Goal: Task Accomplishment & Management: Manage account settings

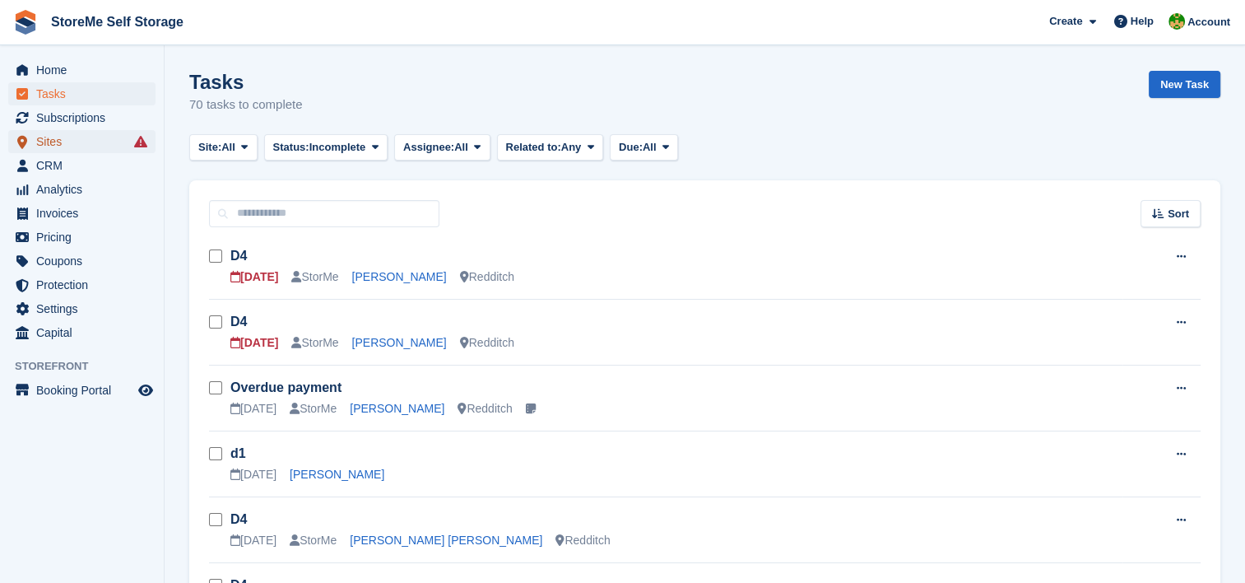
click at [81, 146] on span "Sites" at bounding box center [85, 141] width 99 height 23
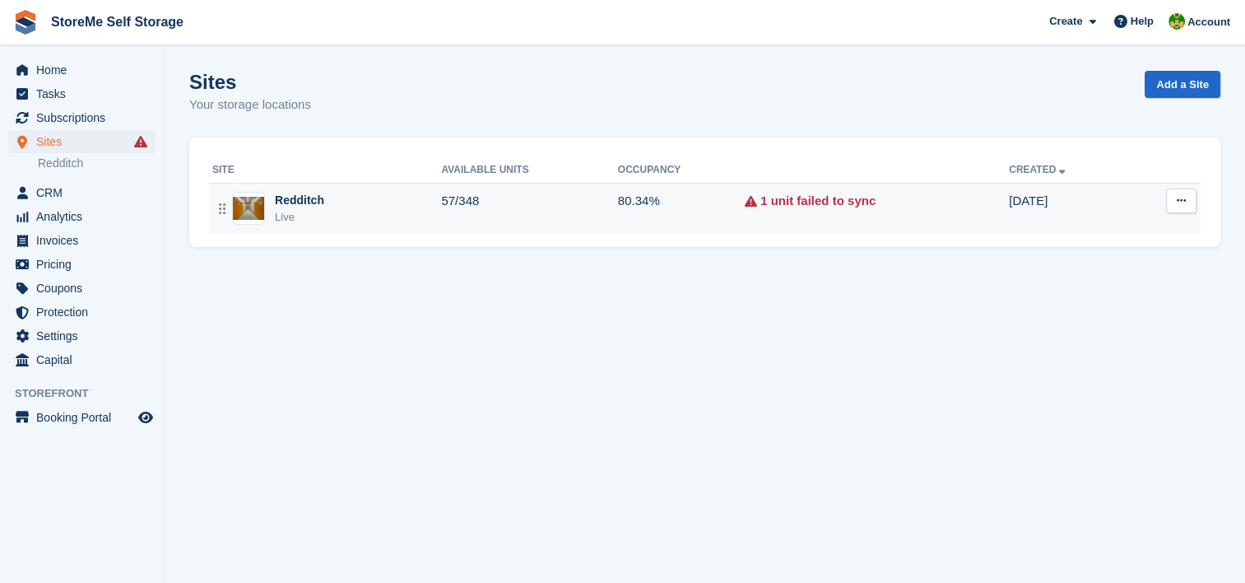
click at [298, 208] on div "Redditch" at bounding box center [299, 200] width 49 height 17
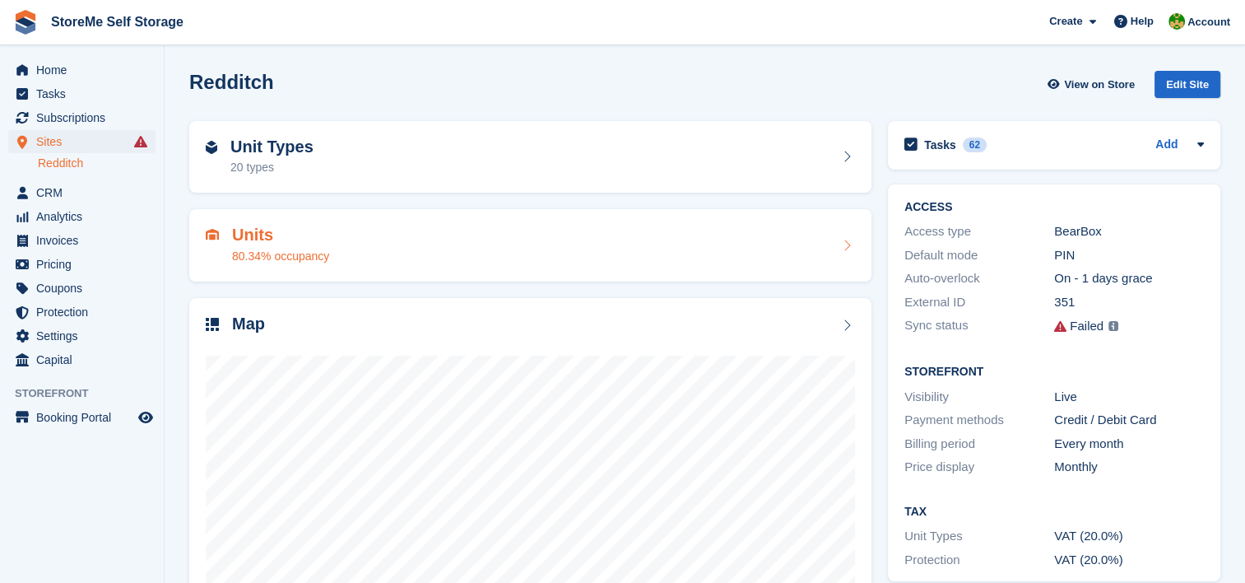
click at [253, 239] on h2 "Units" at bounding box center [280, 234] width 97 height 19
click at [847, 250] on icon at bounding box center [846, 245] width 16 height 13
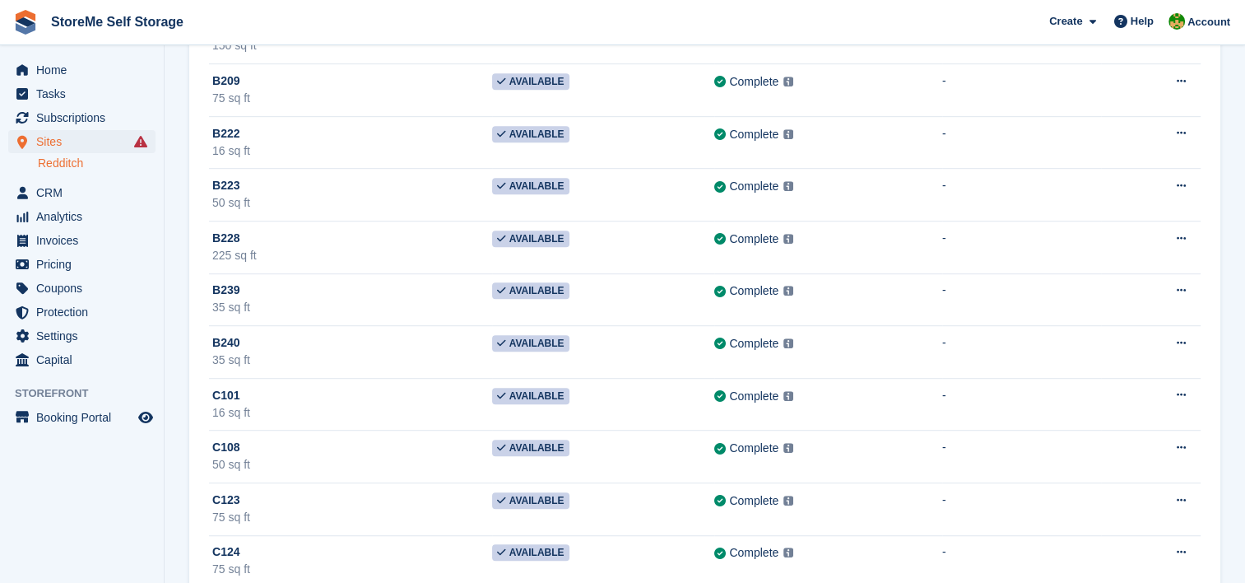
scroll to position [987, 0]
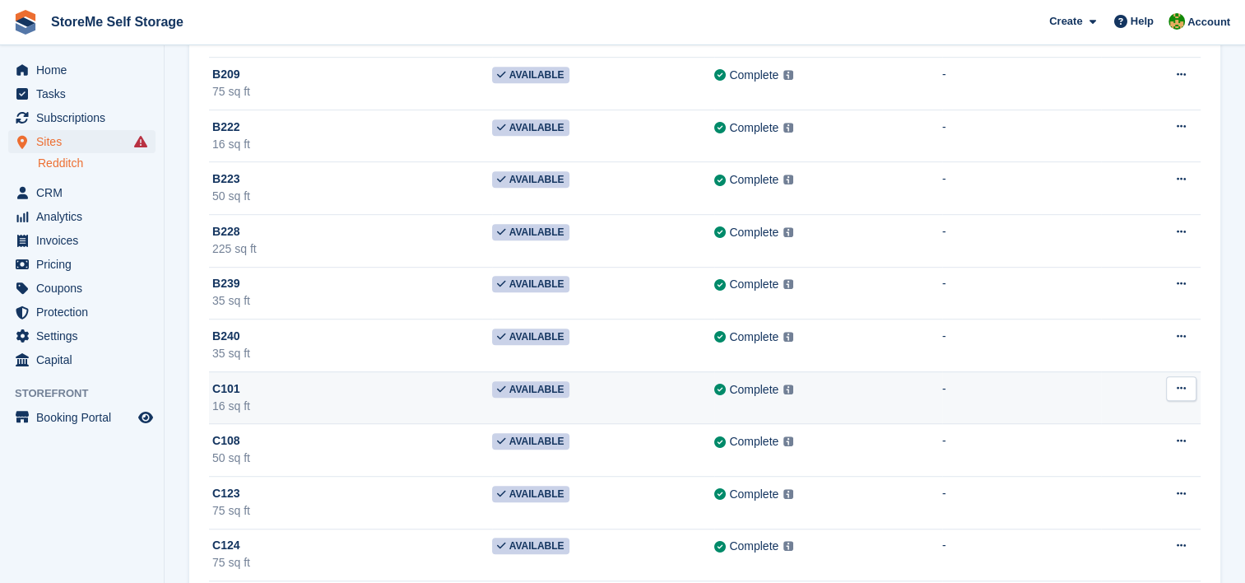
click at [342, 397] on div "16 sq ft" at bounding box center [352, 405] width 280 height 17
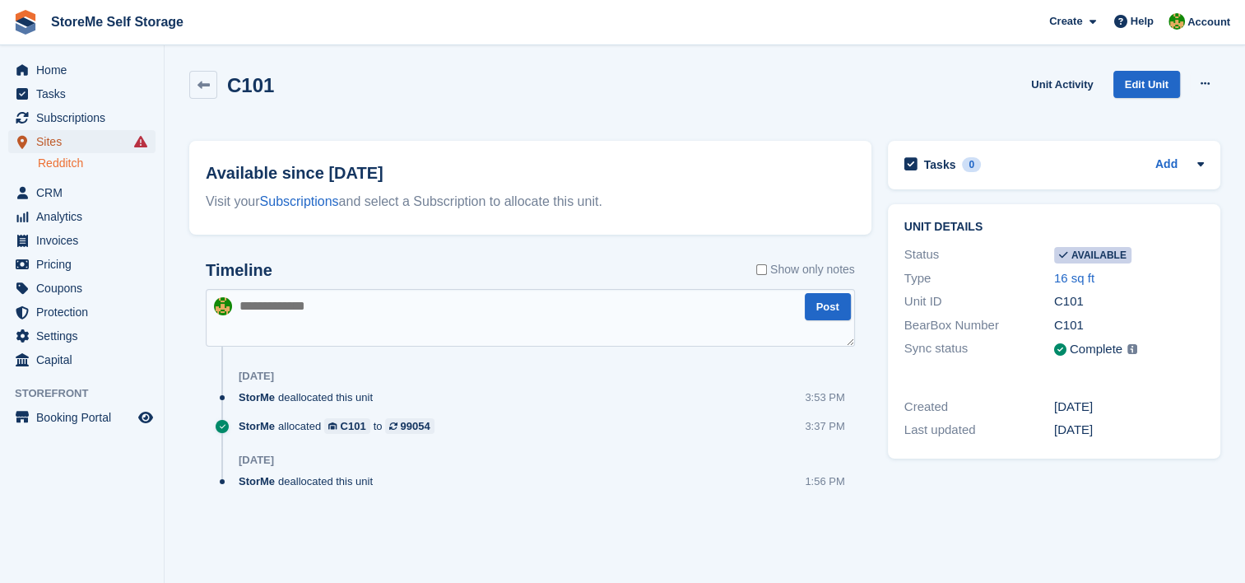
click at [61, 147] on span "Sites" at bounding box center [85, 141] width 99 height 23
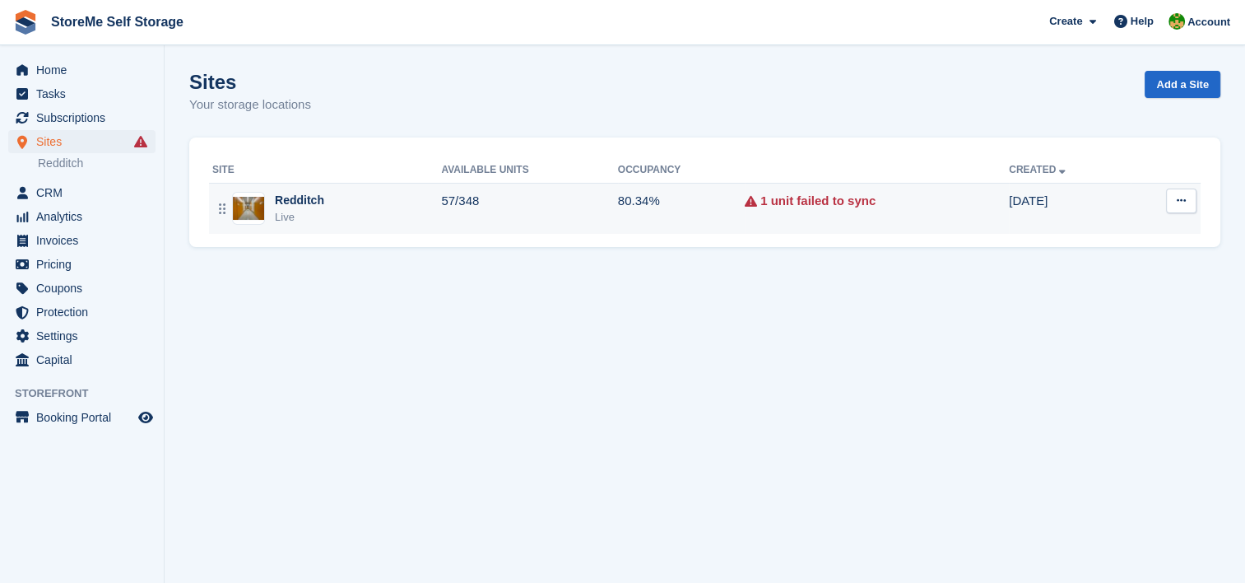
click at [286, 220] on div "Live" at bounding box center [299, 217] width 49 height 16
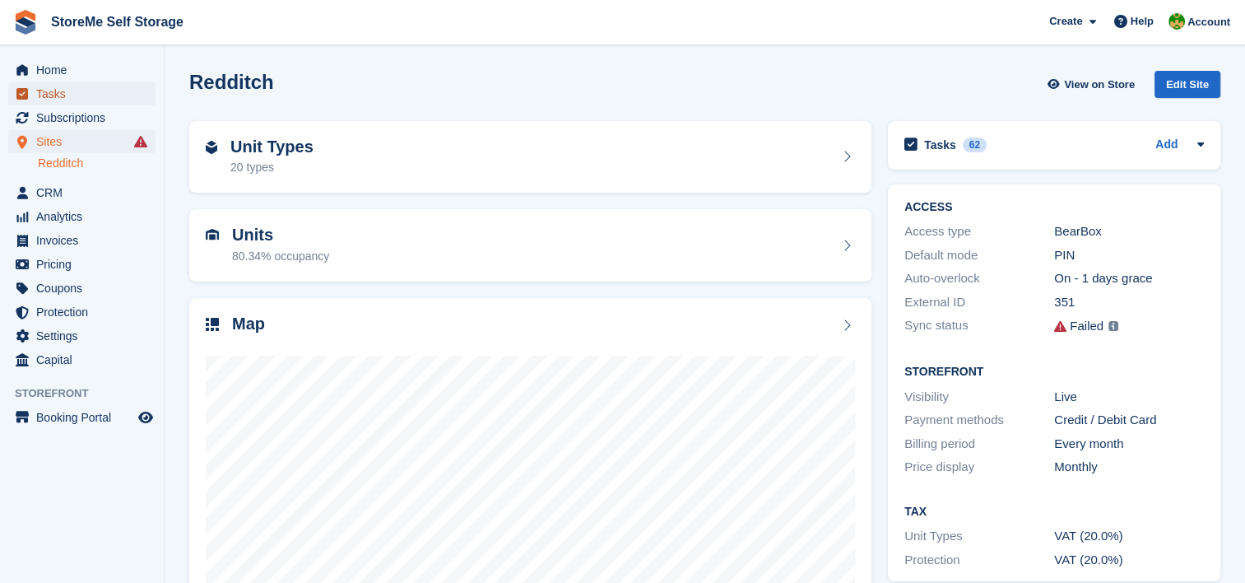
click at [93, 86] on span "Tasks" at bounding box center [85, 93] width 99 height 23
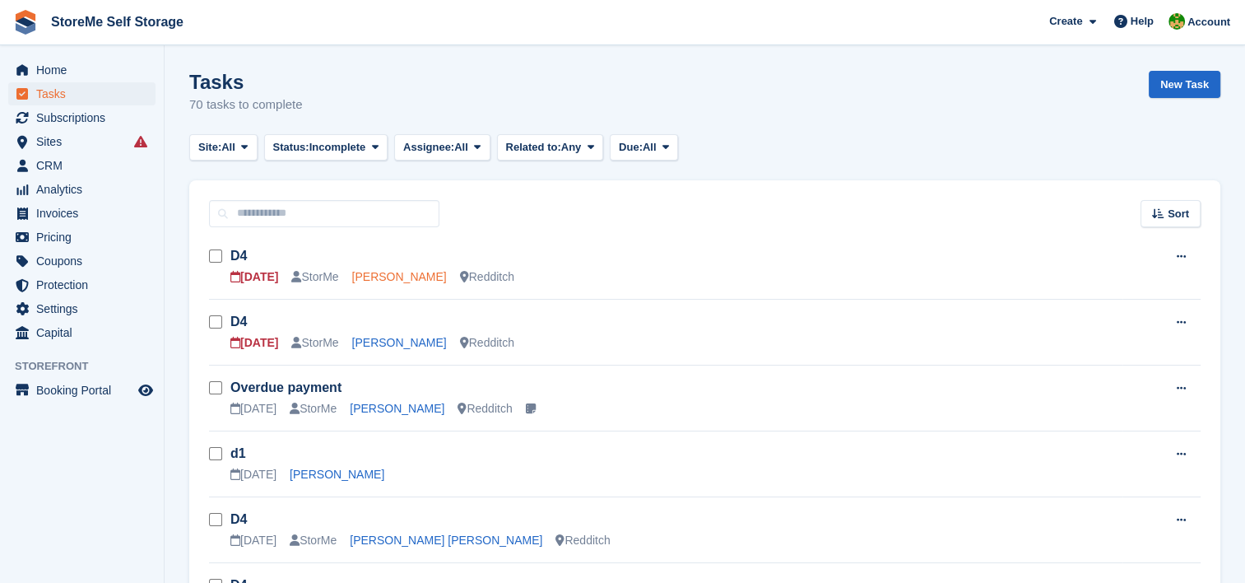
click at [389, 273] on link "[PERSON_NAME]" at bounding box center [399, 276] width 95 height 13
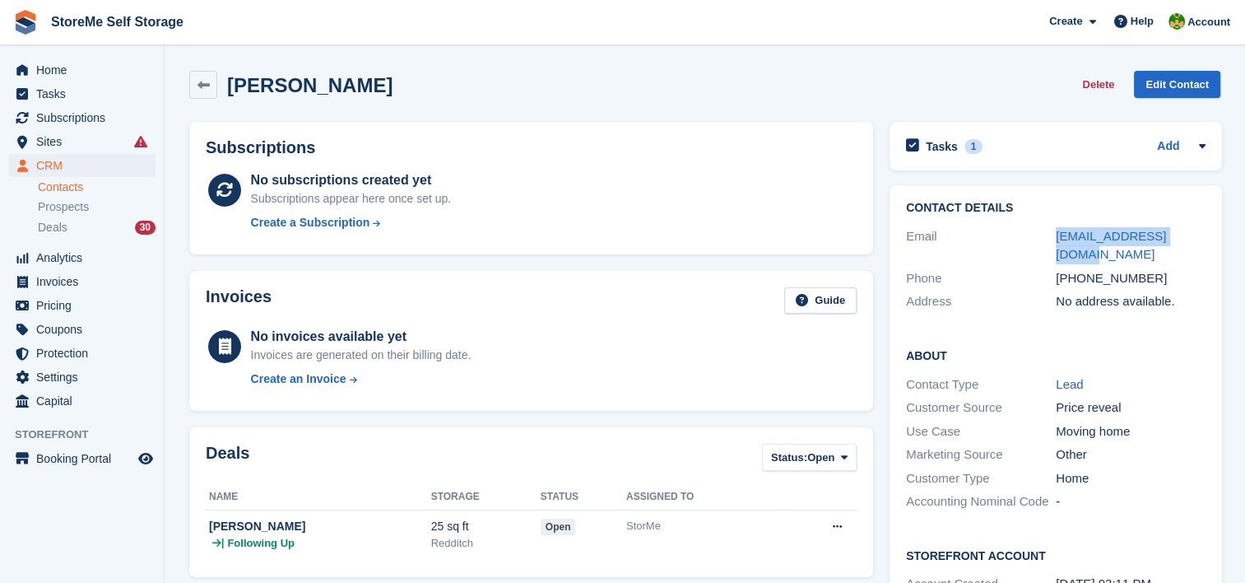
drag, startPoint x: 1173, startPoint y: 237, endPoint x: 1051, endPoint y: 230, distance: 121.9
click at [1051, 230] on div "Email [EMAIL_ADDRESS][DOMAIN_NAME]" at bounding box center [1055, 246] width 299 height 42
copy div "[EMAIL_ADDRESS][DOMAIN_NAME]"
click at [1153, 145] on div "Tasks 1 Add" at bounding box center [1055, 146] width 299 height 22
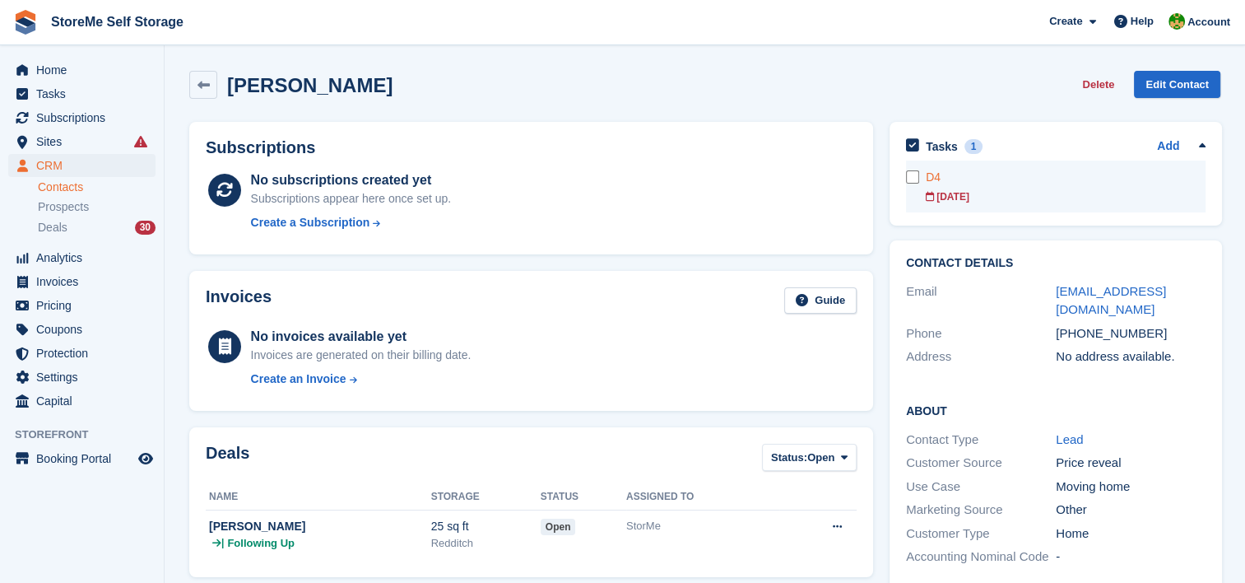
click at [1020, 192] on div "[DATE]" at bounding box center [1066, 196] width 280 height 15
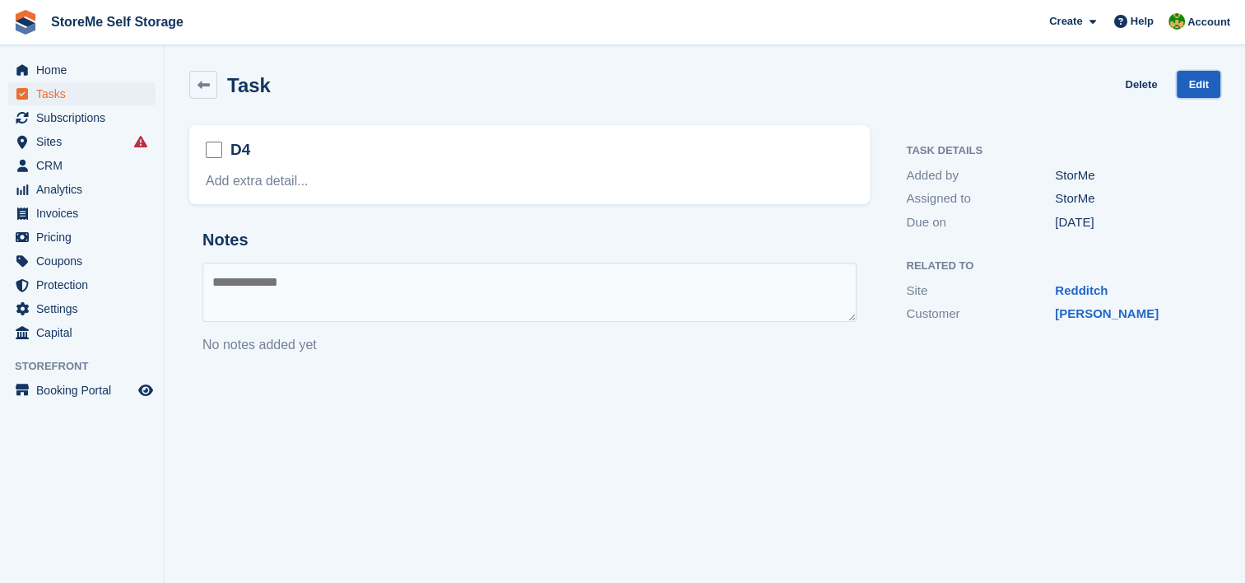
click at [1218, 81] on link "Edit" at bounding box center [1199, 84] width 44 height 27
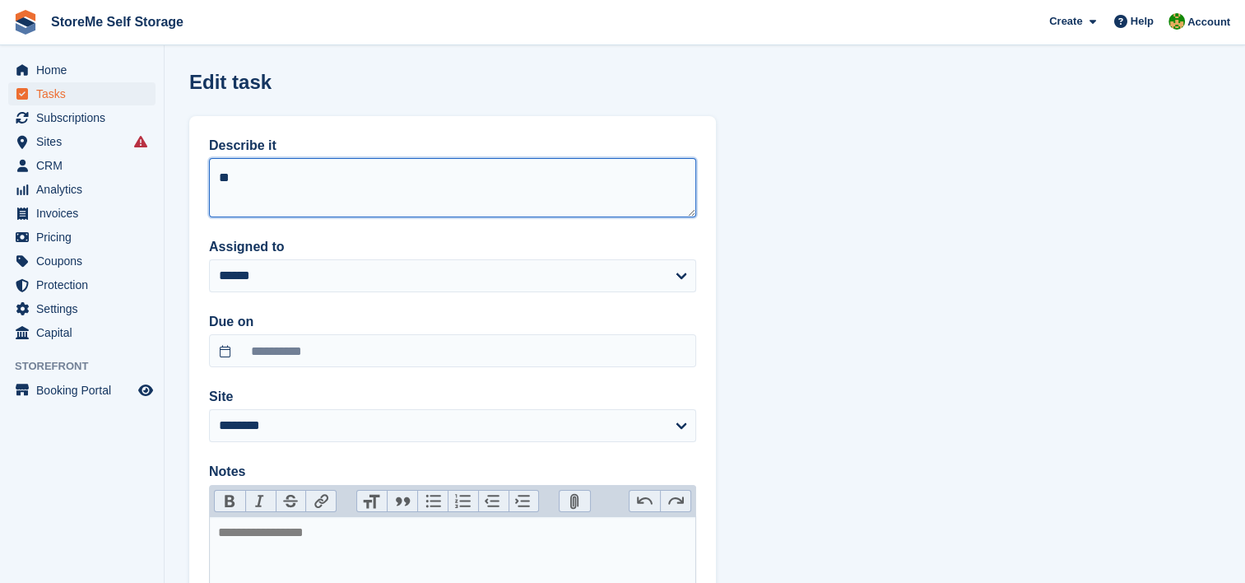
click at [343, 208] on textarea "**" at bounding box center [452, 187] width 487 height 59
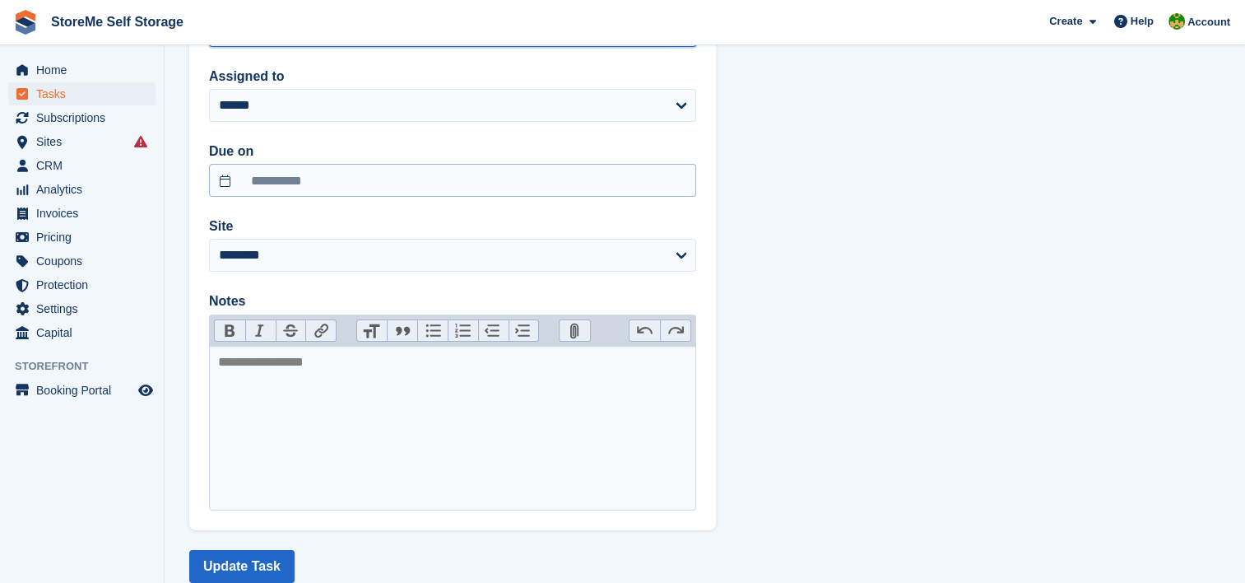
scroll to position [132, 0]
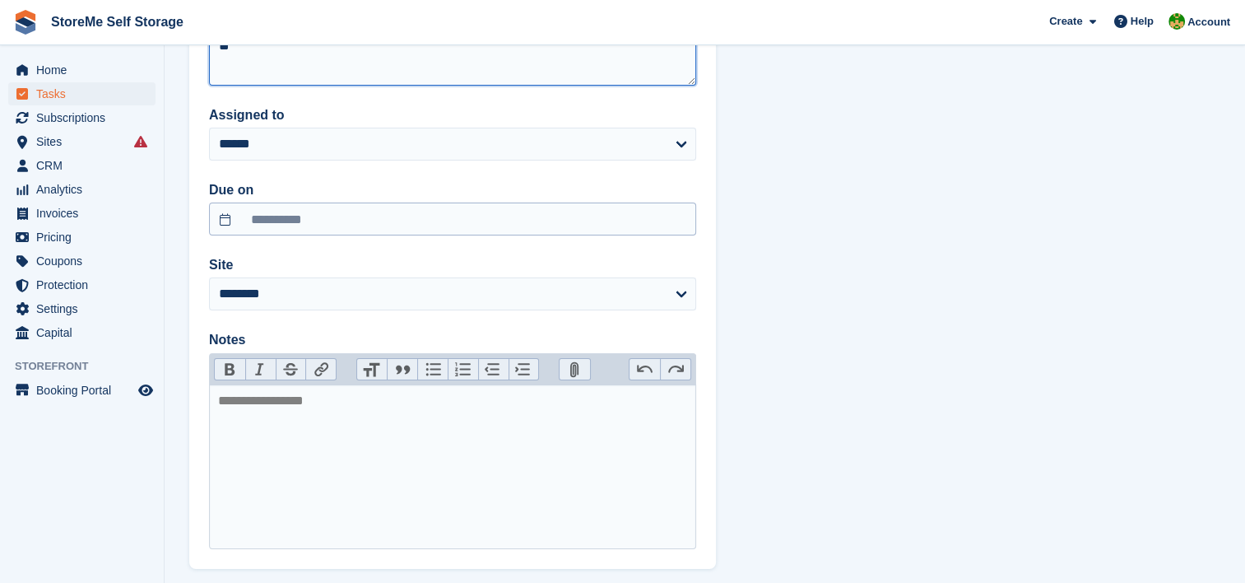
type textarea "**"
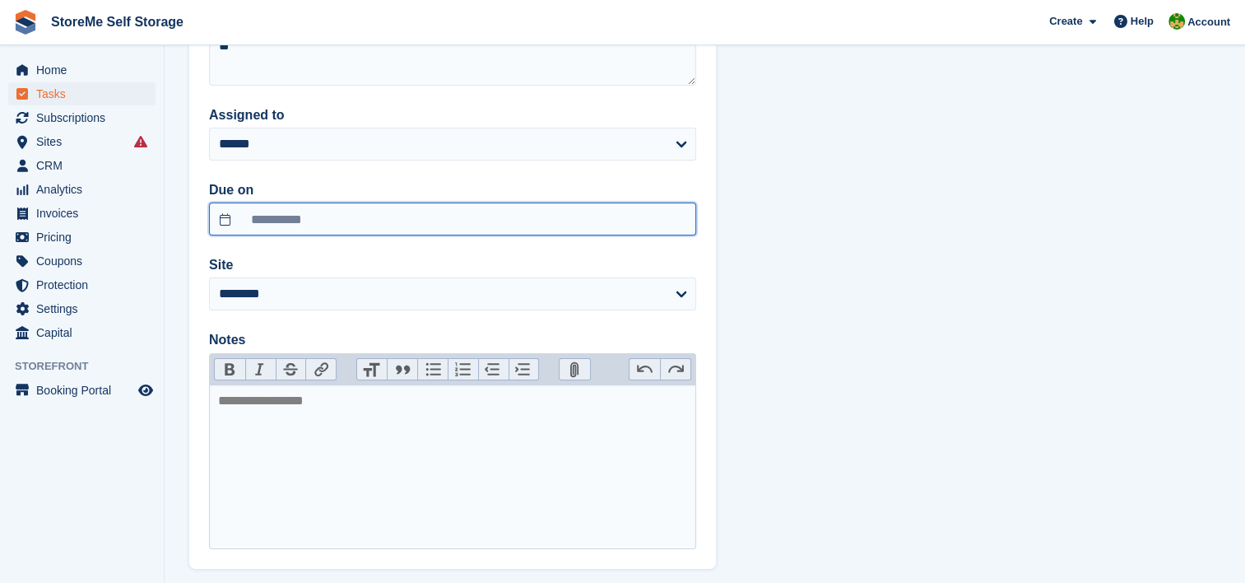
click at [327, 209] on input "**********" at bounding box center [452, 218] width 487 height 33
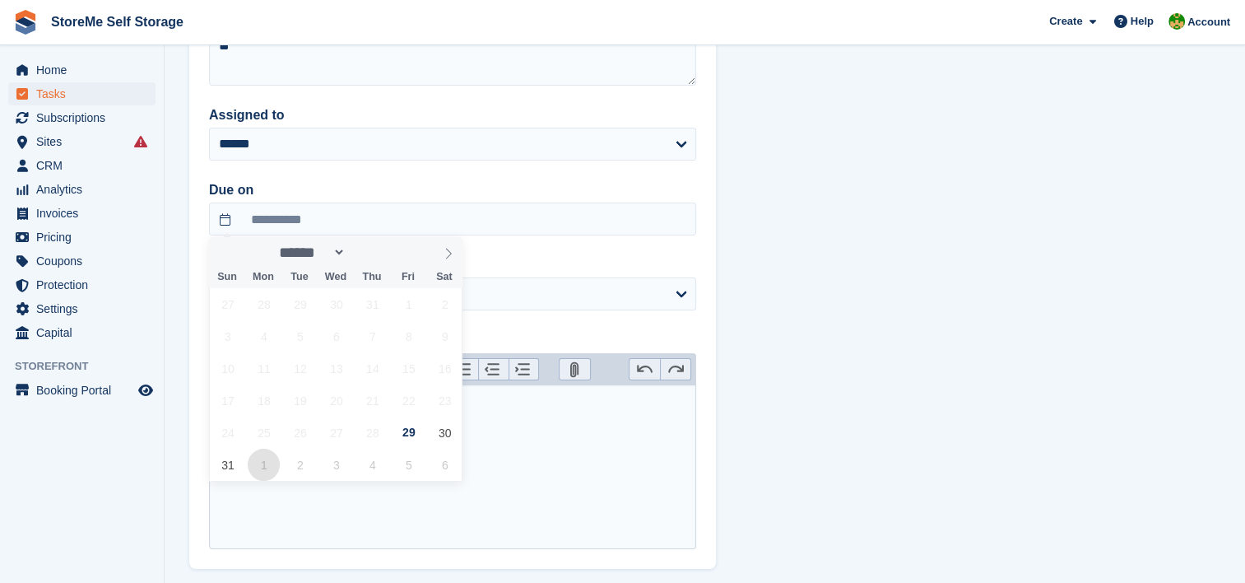
click at [254, 465] on span "1" at bounding box center [264, 464] width 32 height 32
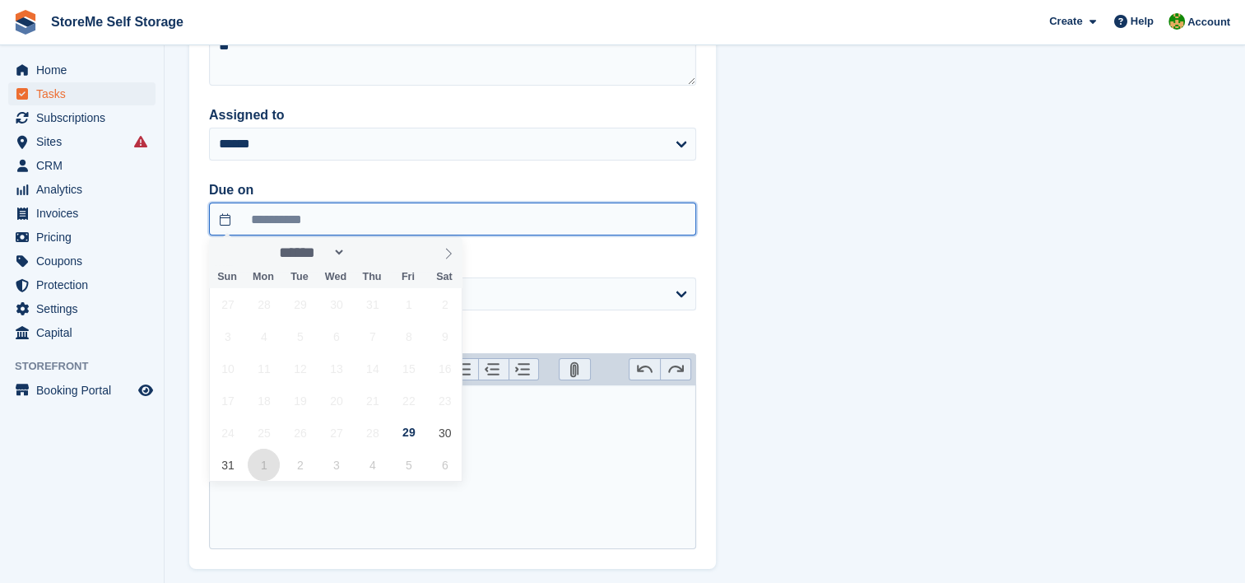
type input "**********"
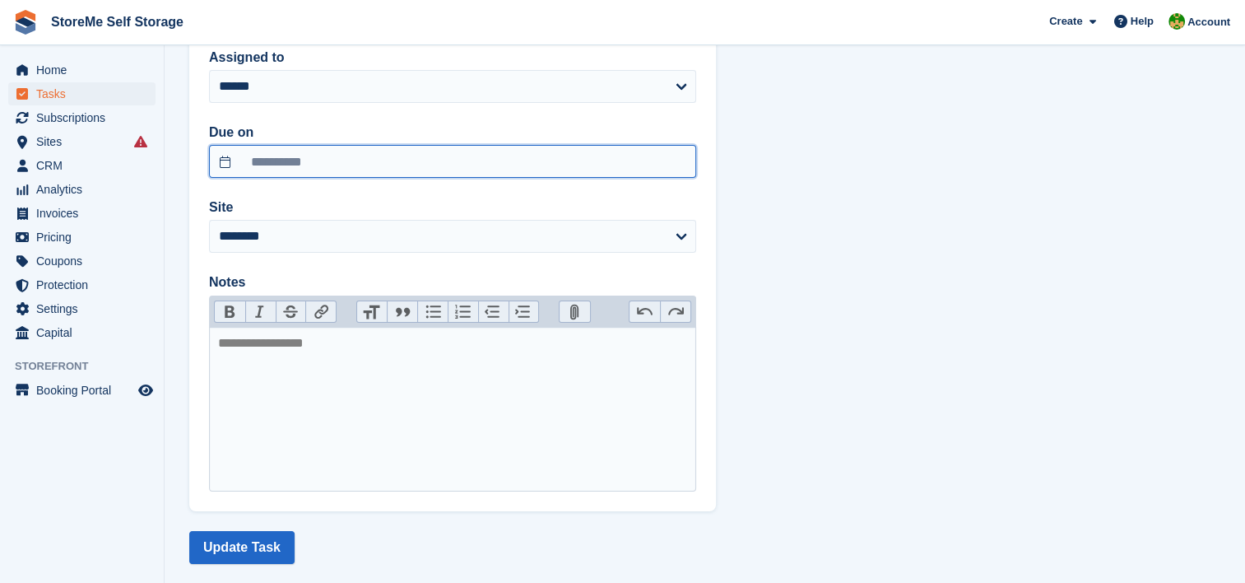
scroll to position [214, 0]
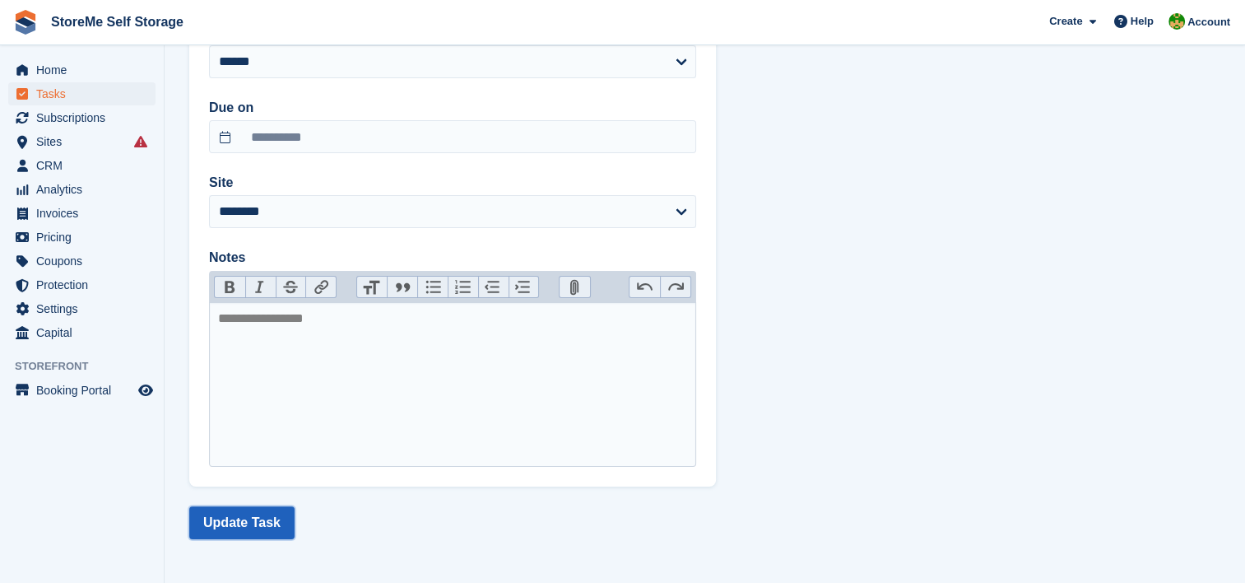
click at [274, 527] on button "Update Task" at bounding box center [241, 522] width 105 height 33
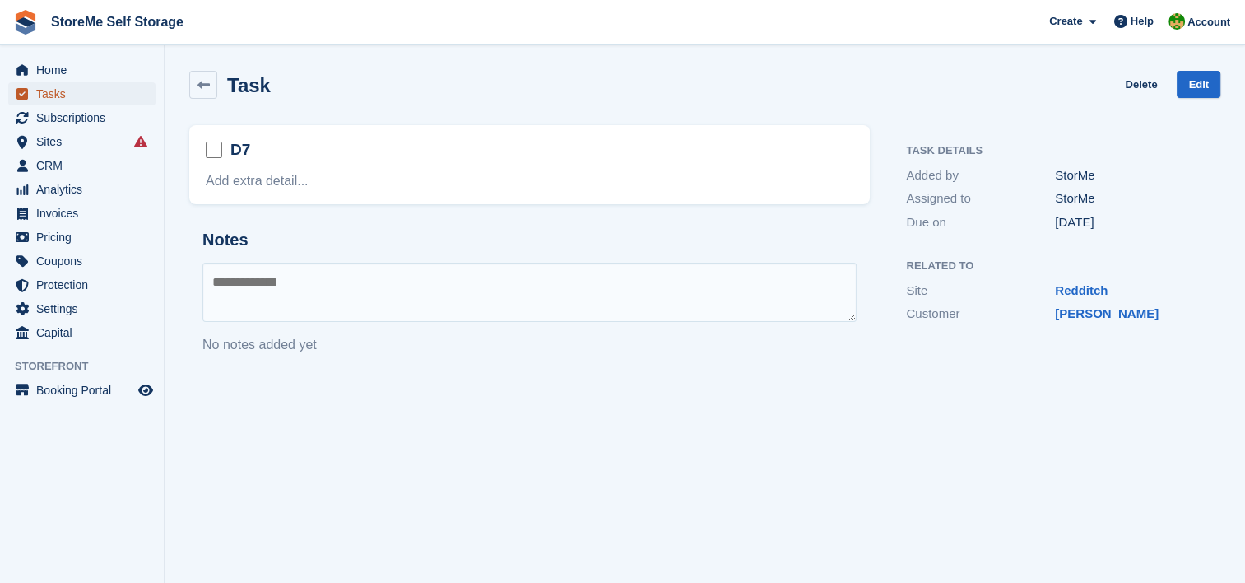
click at [94, 89] on span "Tasks" at bounding box center [85, 93] width 99 height 23
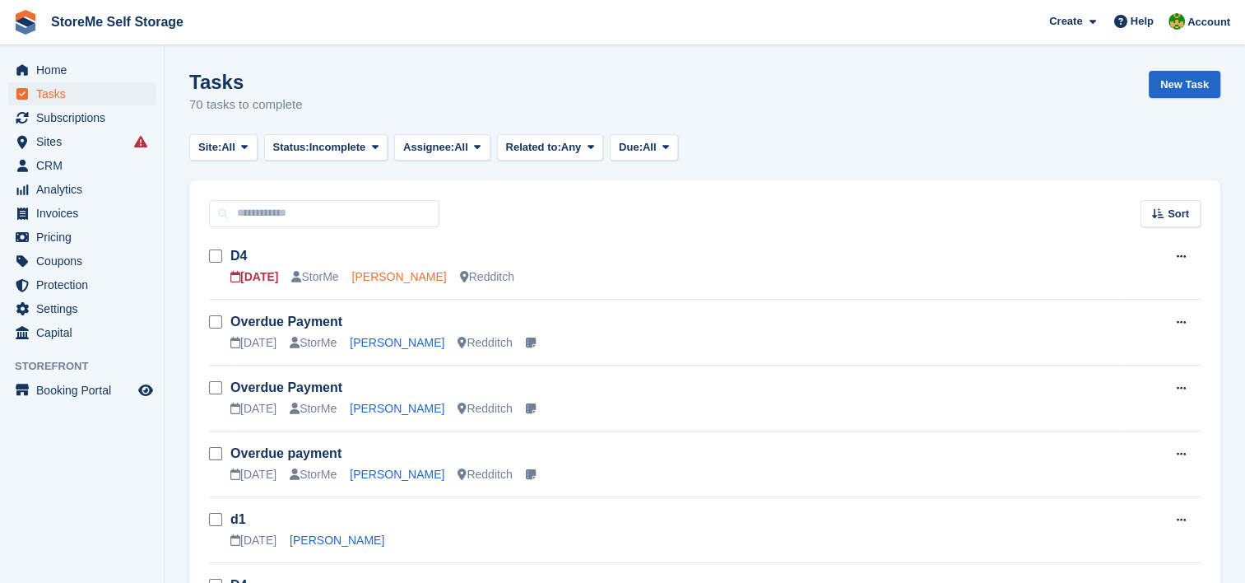
click at [374, 272] on link "[PERSON_NAME]" at bounding box center [399, 276] width 95 height 13
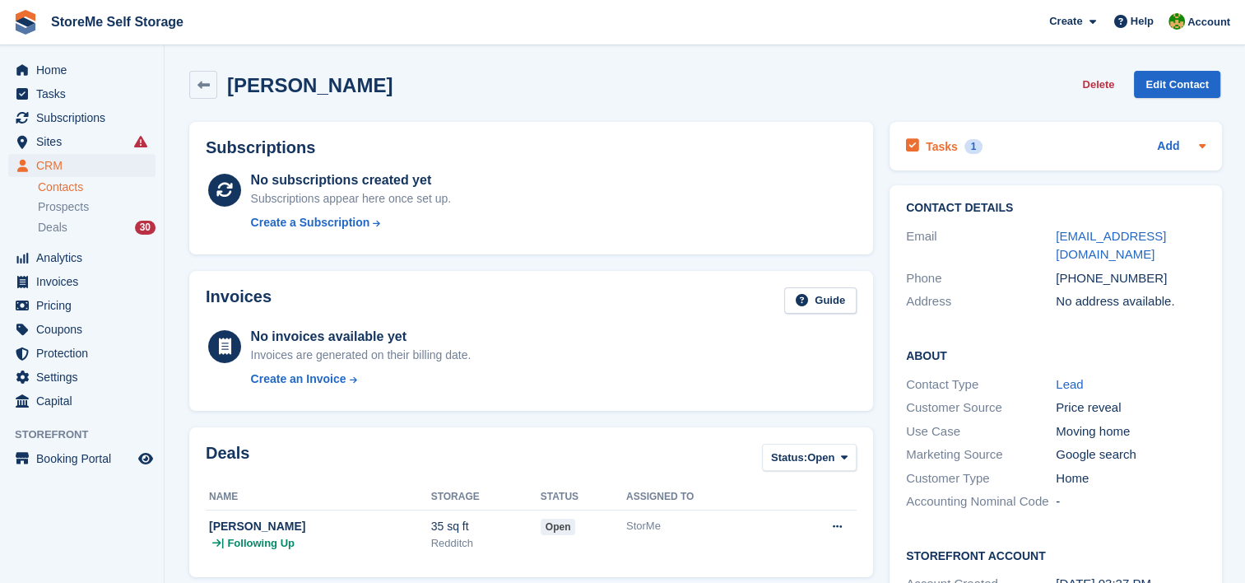
click at [945, 143] on h2 "Tasks" at bounding box center [942, 146] width 32 height 15
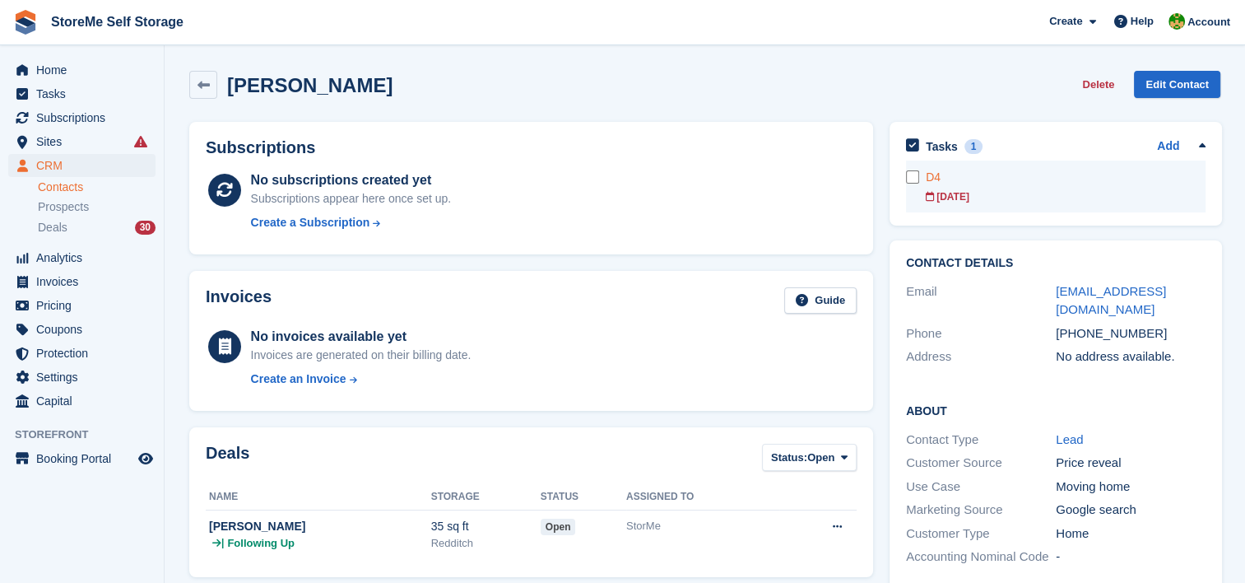
click at [961, 181] on div "D4" at bounding box center [1066, 177] width 280 height 17
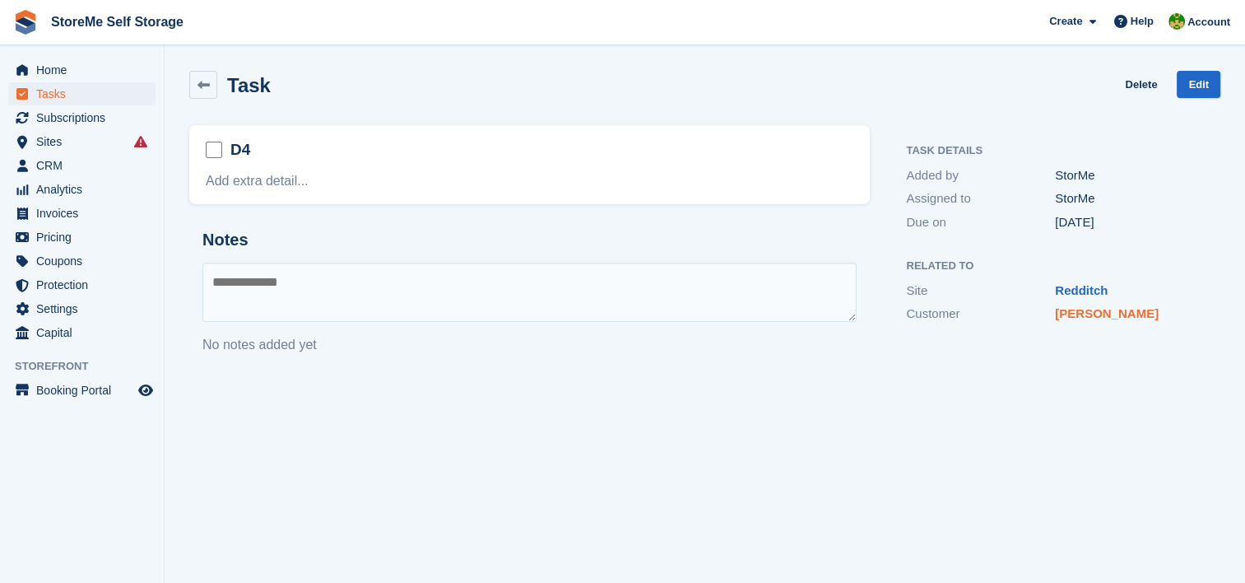
click at [1116, 313] on link "[PERSON_NAME]" at bounding box center [1107, 313] width 104 height 14
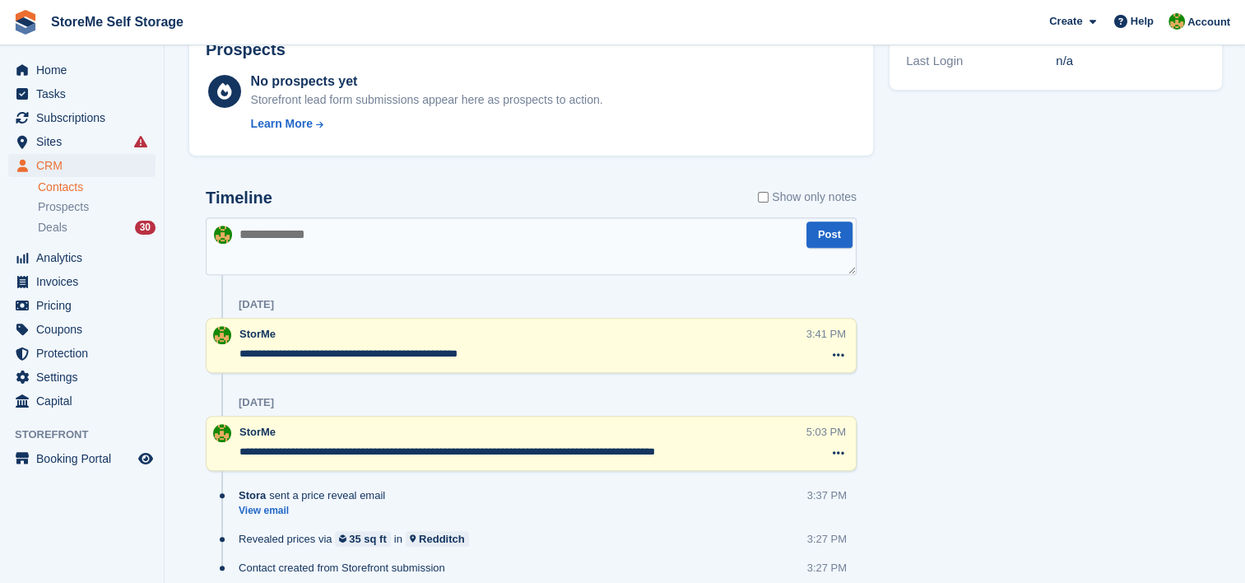
scroll to position [576, 0]
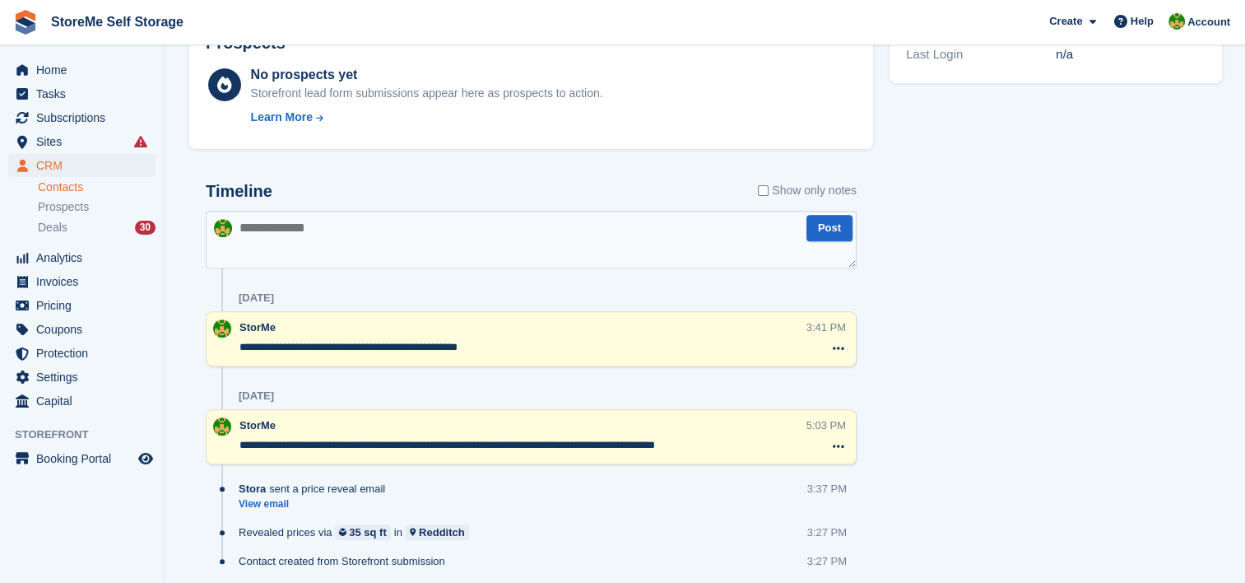
click at [327, 234] on textarea at bounding box center [531, 240] width 651 height 58
type textarea "**********"
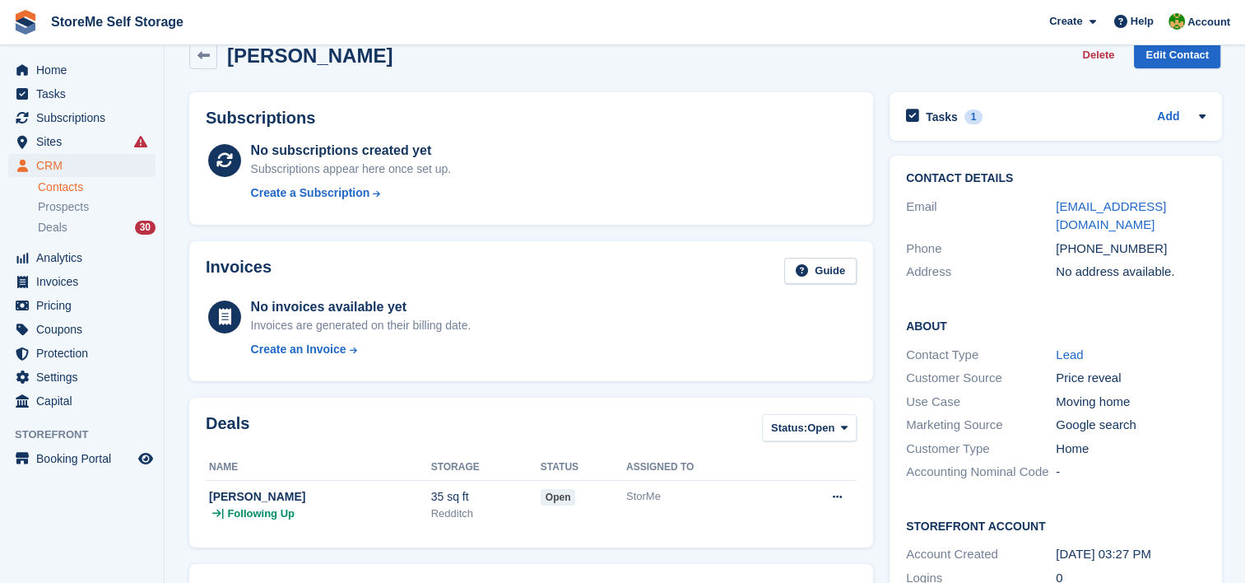
scroll to position [0, 0]
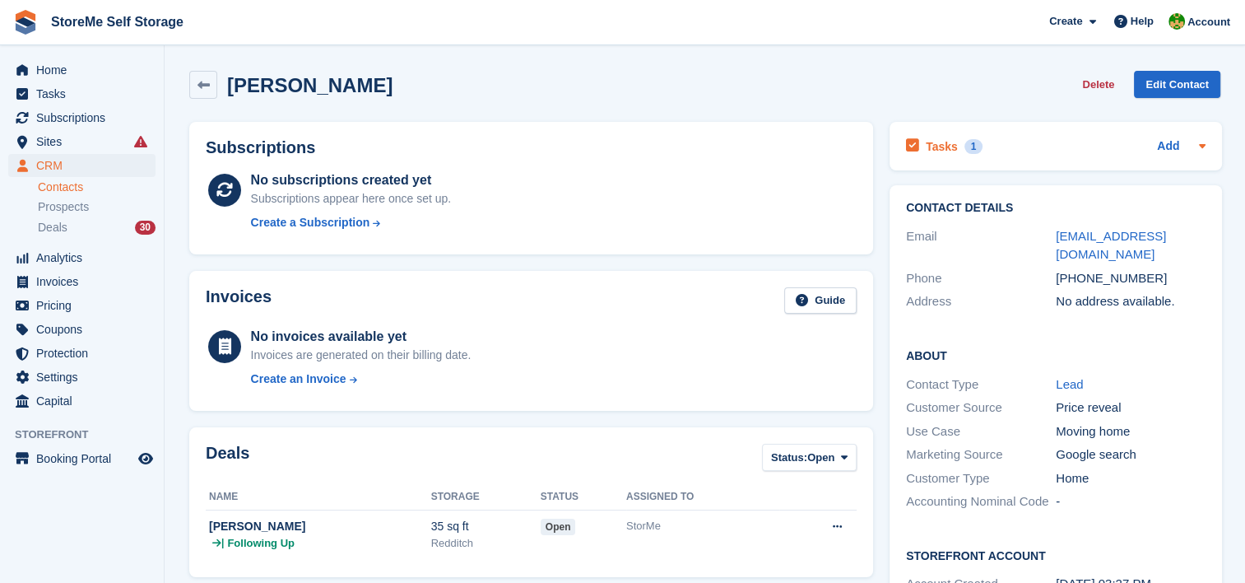
click at [920, 138] on div "Tasks 1" at bounding box center [944, 146] width 77 height 22
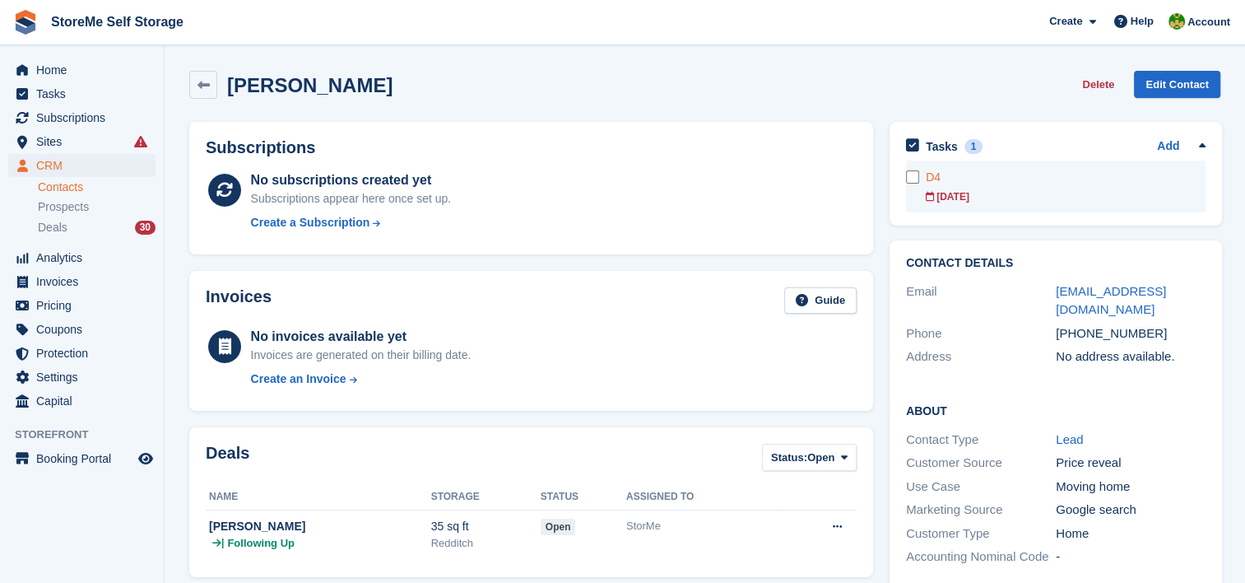
click at [934, 191] on div "[DATE]" at bounding box center [1066, 196] width 280 height 15
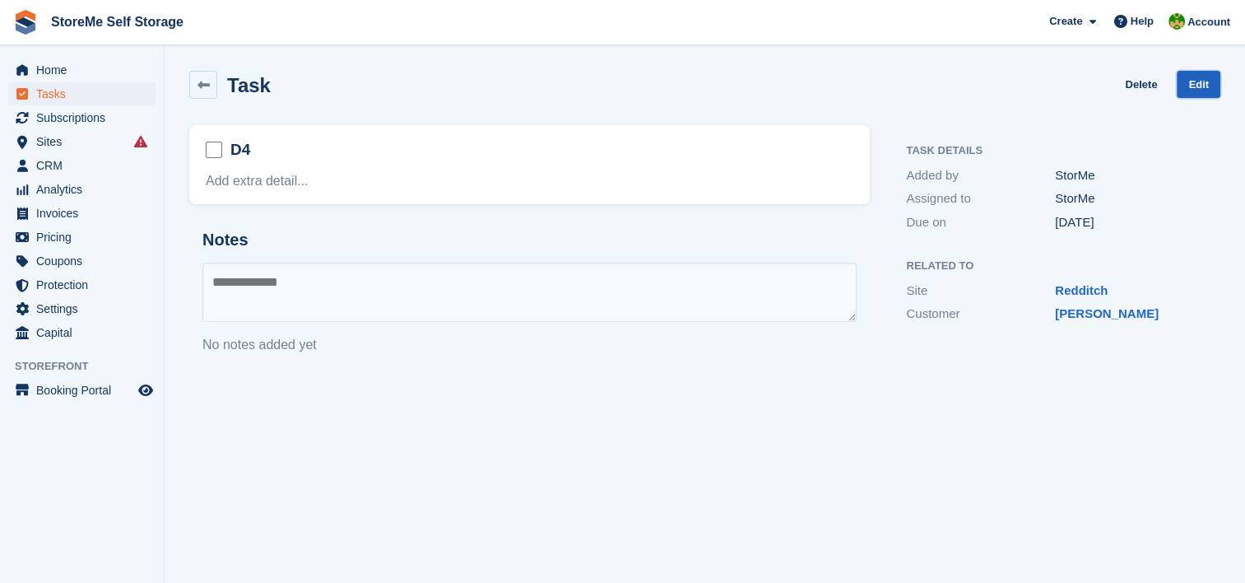
click at [1200, 74] on link "Edit" at bounding box center [1199, 84] width 44 height 27
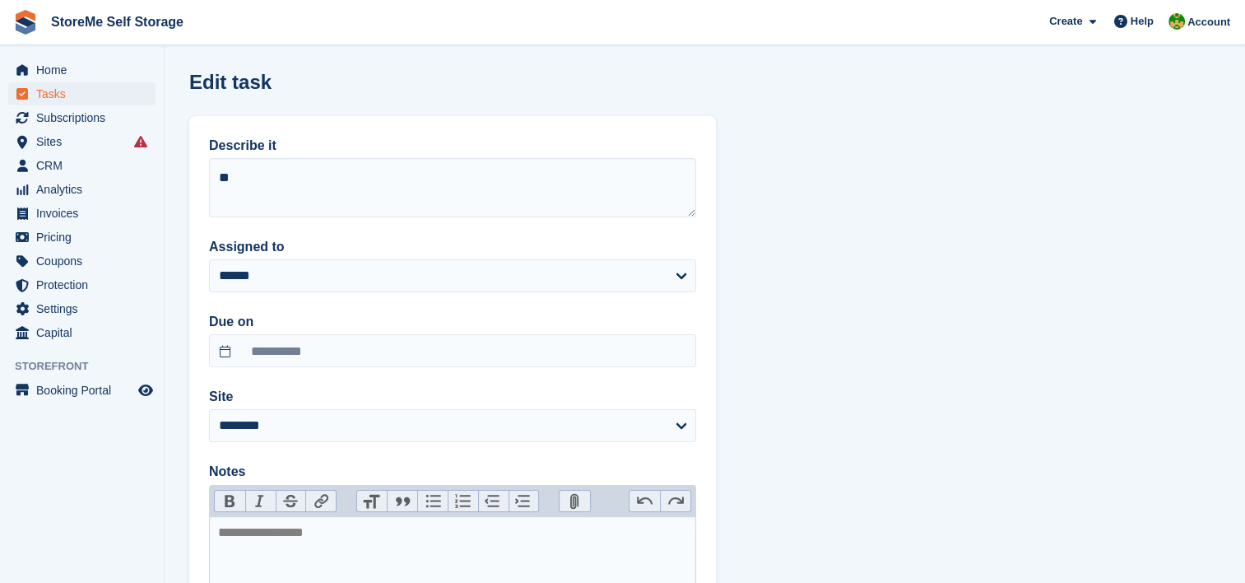
click at [214, 153] on label "Describe it" at bounding box center [452, 146] width 487 height 20
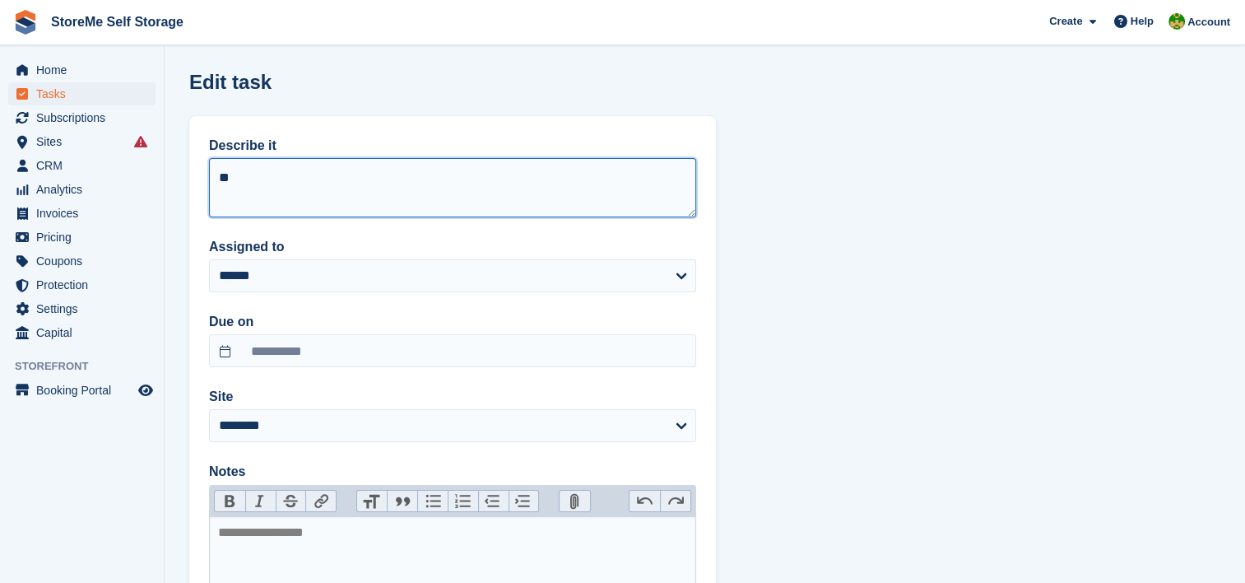
drag, startPoint x: 214, startPoint y: 153, endPoint x: 258, endPoint y: 179, distance: 51.2
click at [258, 179] on textarea "**" at bounding box center [452, 187] width 487 height 59
type textarea "**"
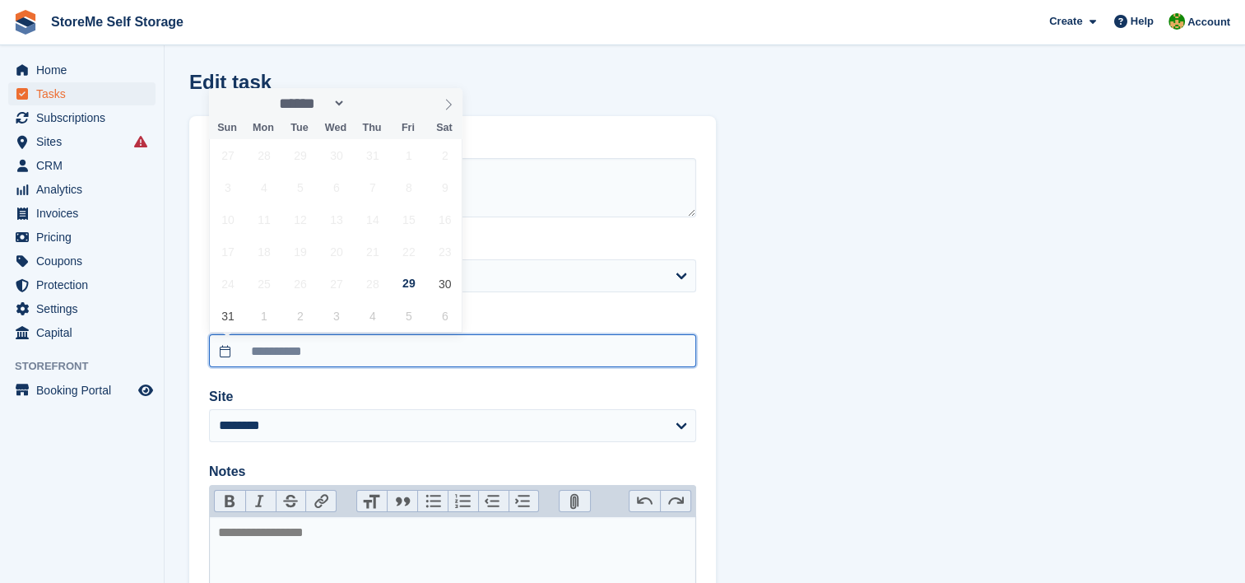
click at [358, 346] on input "**********" at bounding box center [452, 350] width 487 height 33
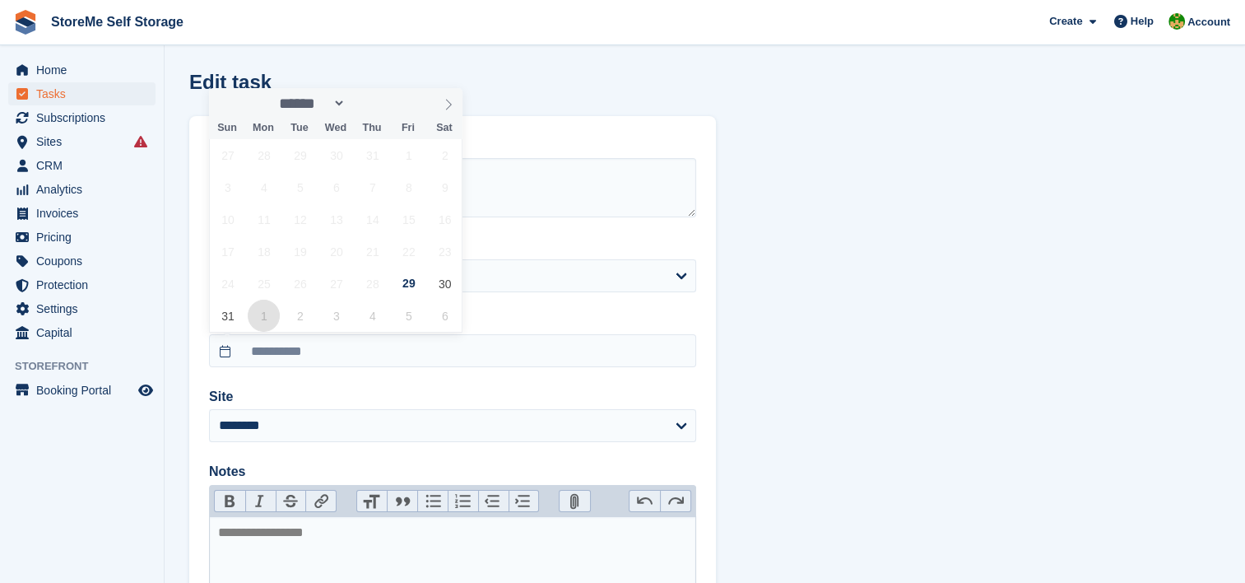
click at [267, 313] on span "1" at bounding box center [264, 315] width 32 height 32
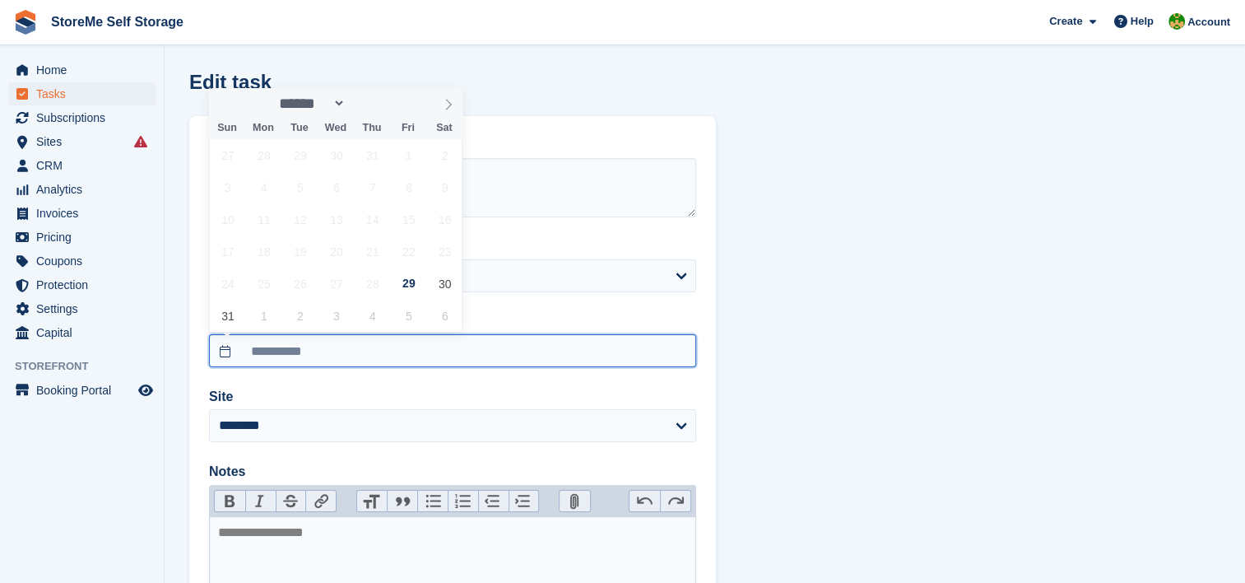
type input "**********"
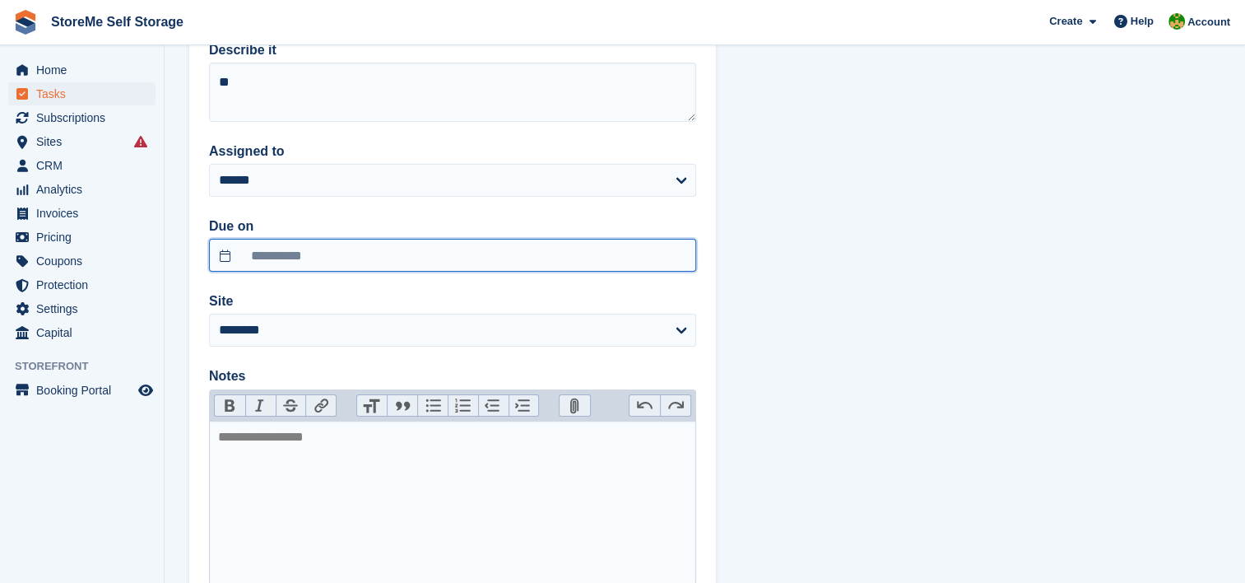
scroll to position [214, 0]
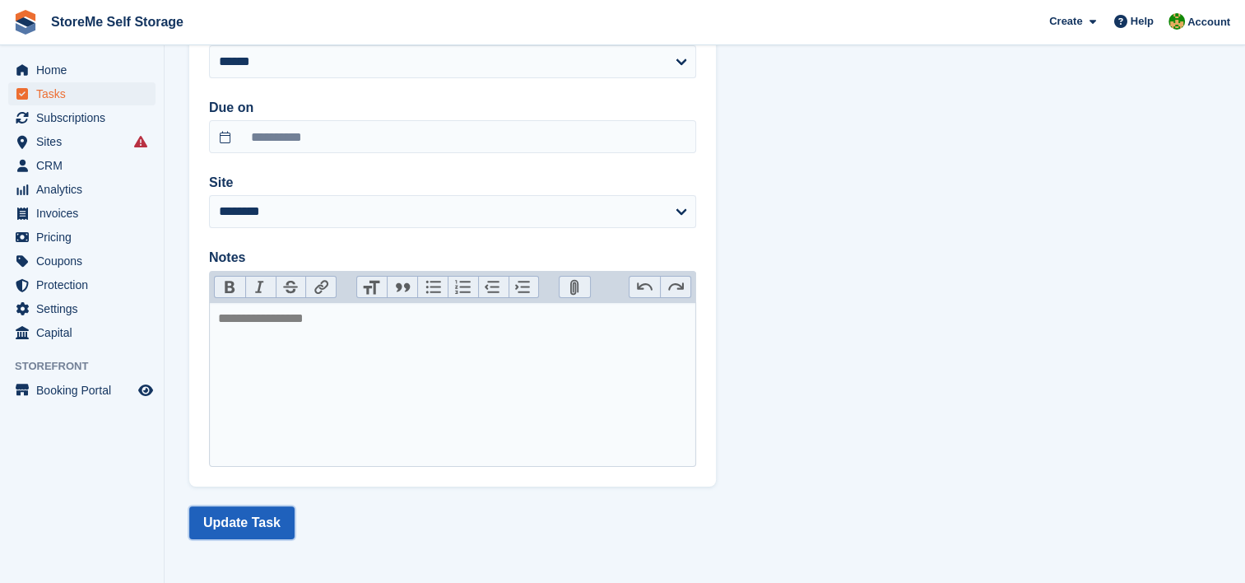
click at [257, 528] on button "Update Task" at bounding box center [241, 522] width 105 height 33
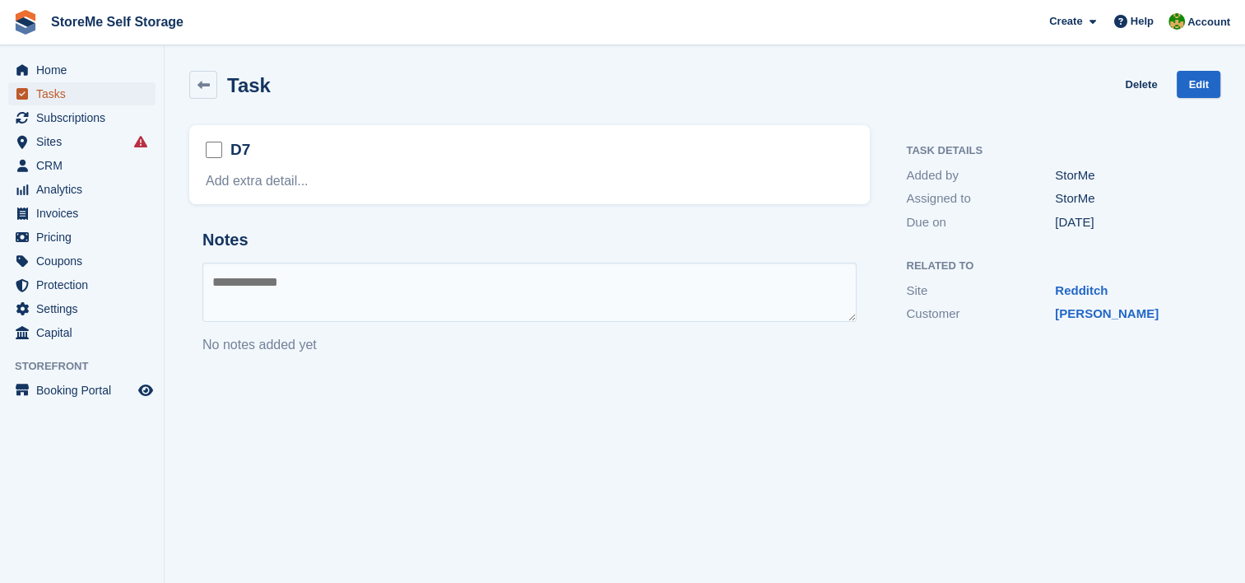
click at [41, 92] on span "Tasks" at bounding box center [85, 93] width 99 height 23
